Goal: Find specific page/section: Find specific page/section

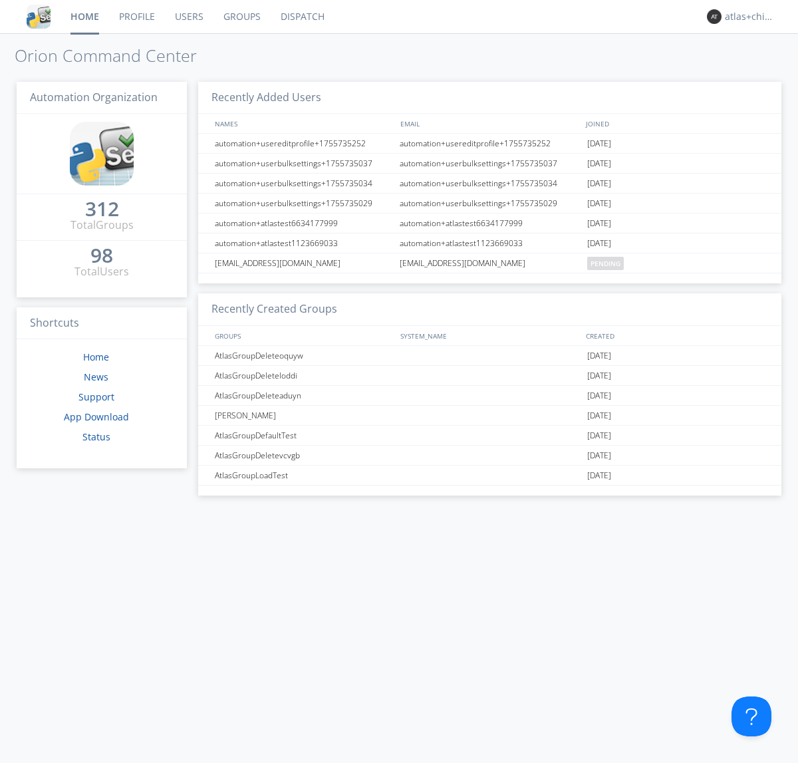
click at [301, 17] on link "Dispatch" at bounding box center [303, 16] width 64 height 33
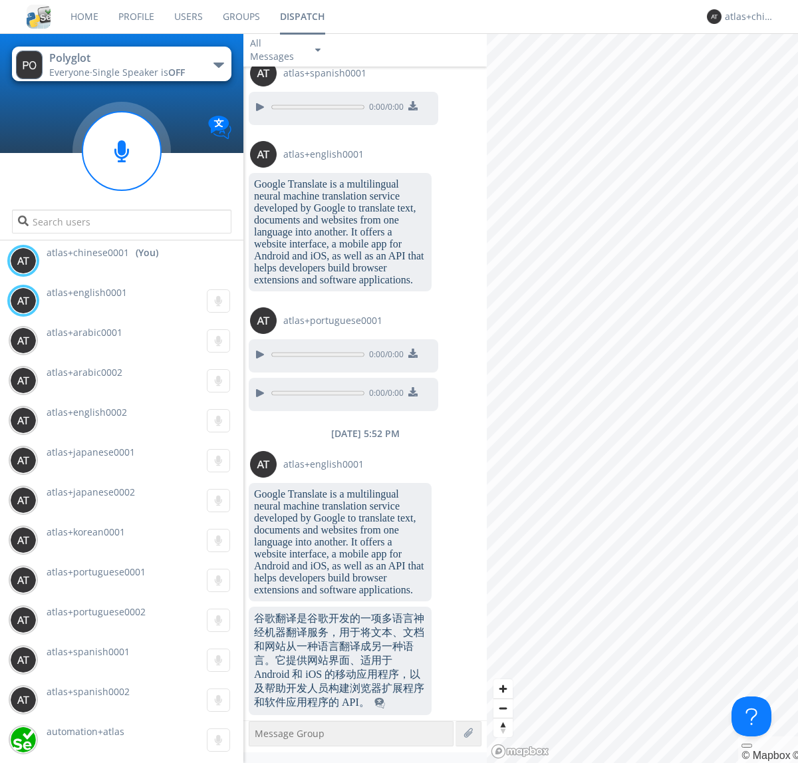
scroll to position [1423, 0]
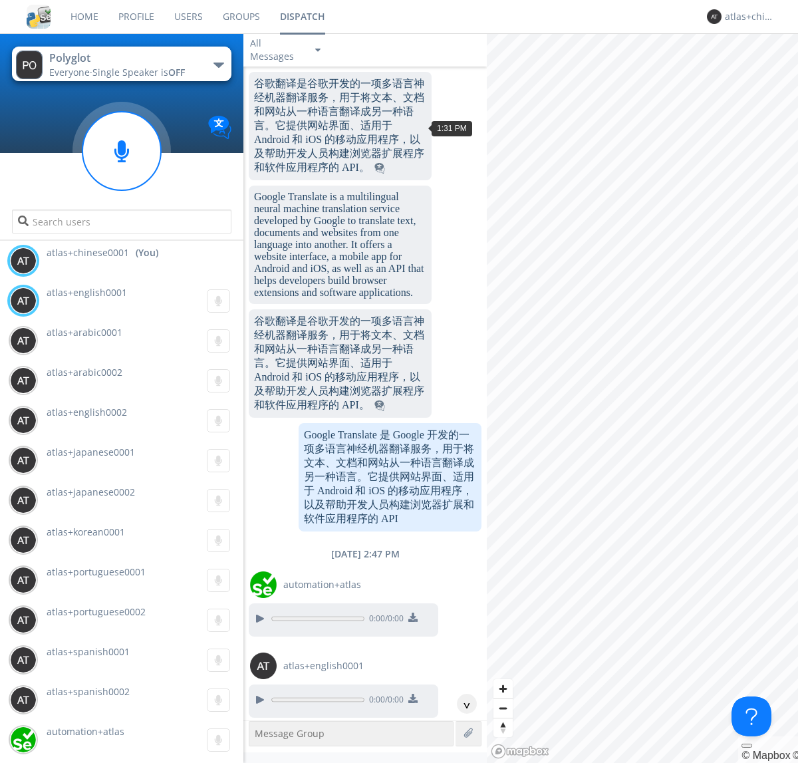
scroll to position [1700, 0]
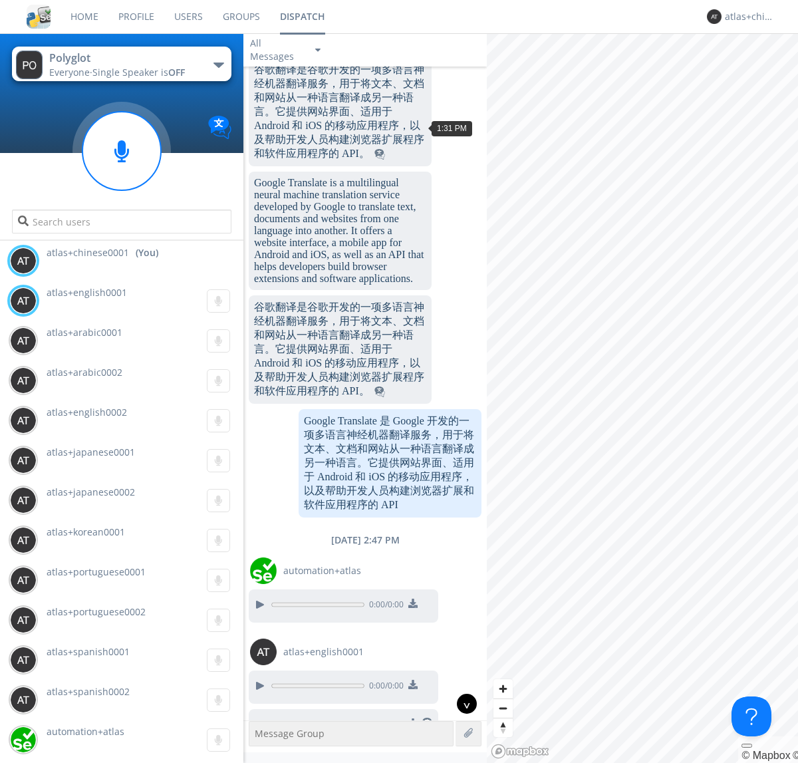
click at [462, 704] on div "^" at bounding box center [467, 704] width 20 height 20
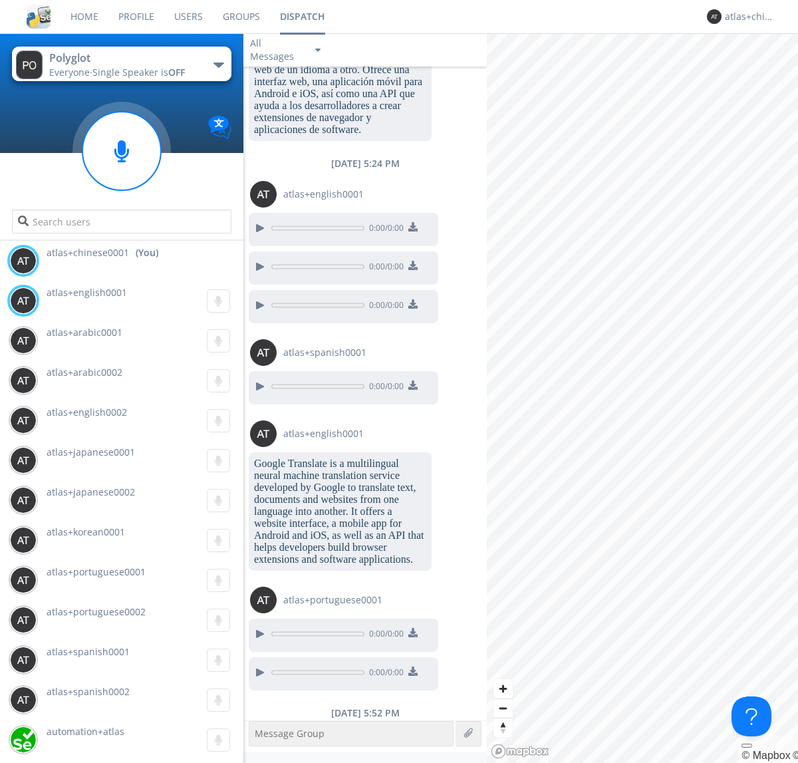
scroll to position [3022, 0]
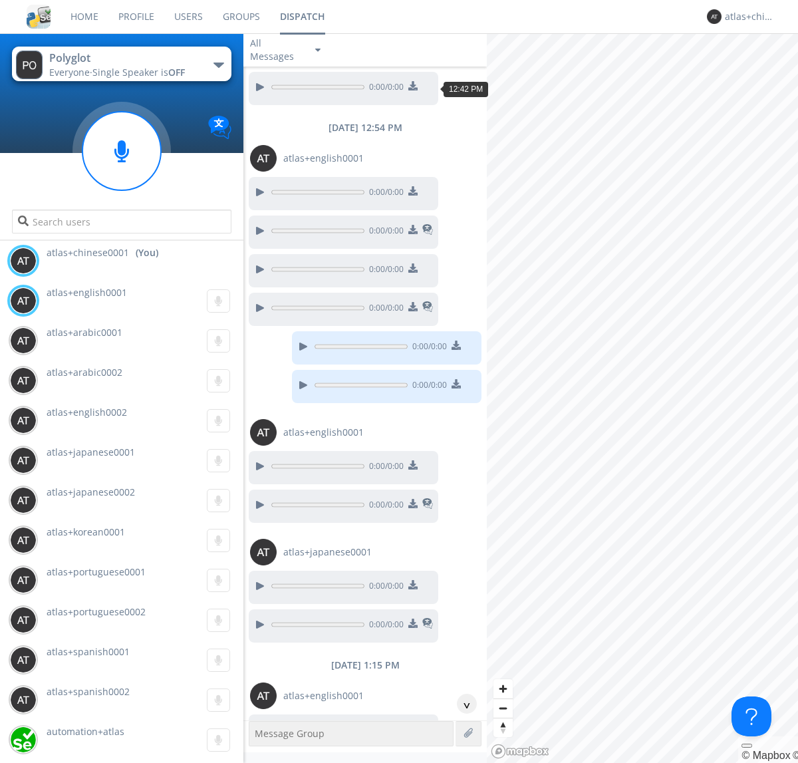
scroll to position [1645, 0]
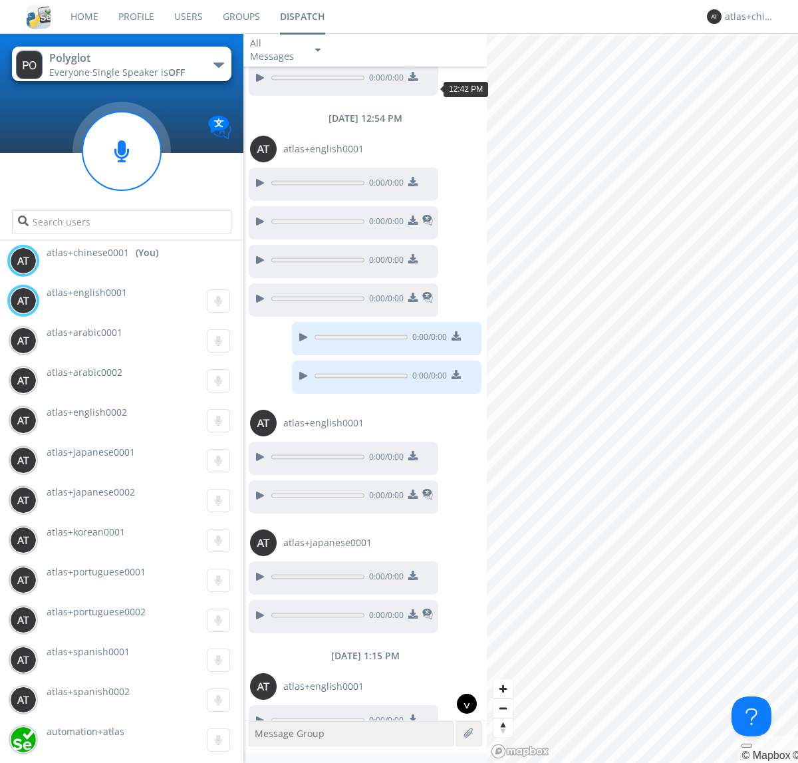
click at [462, 704] on div "^" at bounding box center [467, 704] width 20 height 20
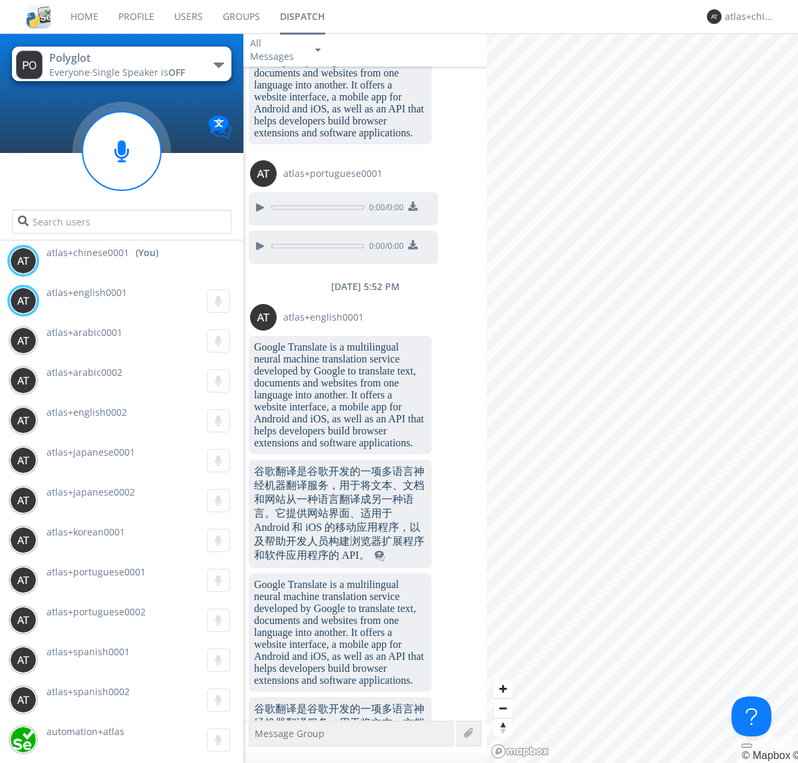
scroll to position [4808, 0]
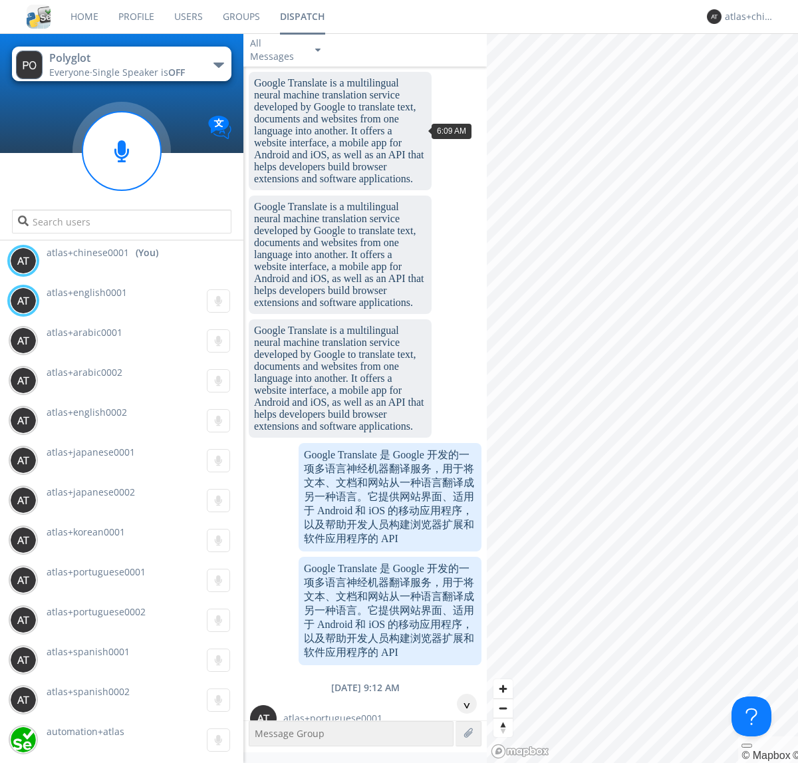
scroll to position [432, 0]
click at [462, 704] on div "^" at bounding box center [467, 704] width 20 height 20
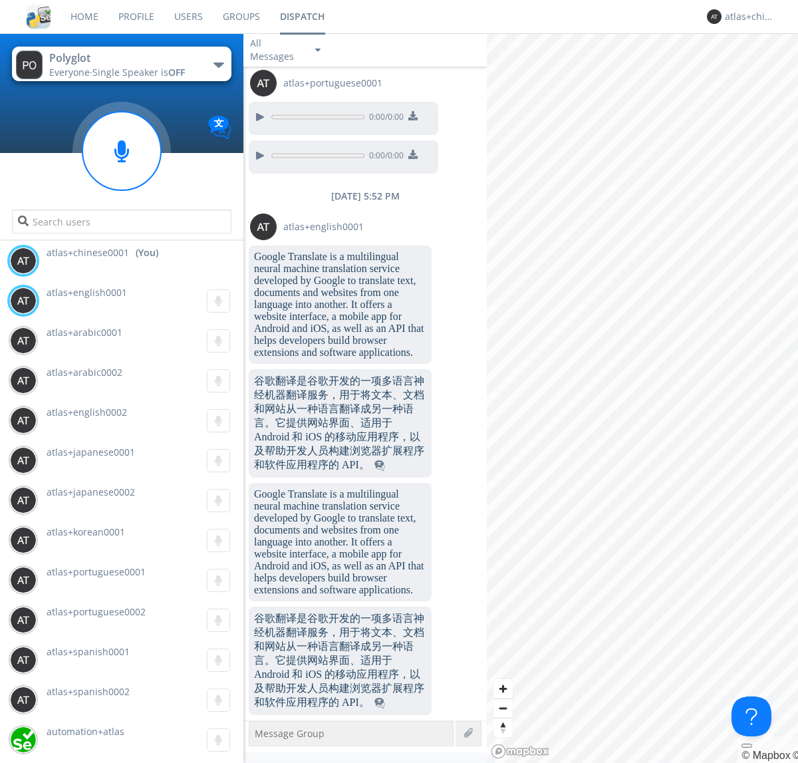
scroll to position [5139, 0]
